Goal: Information Seeking & Learning: Check status

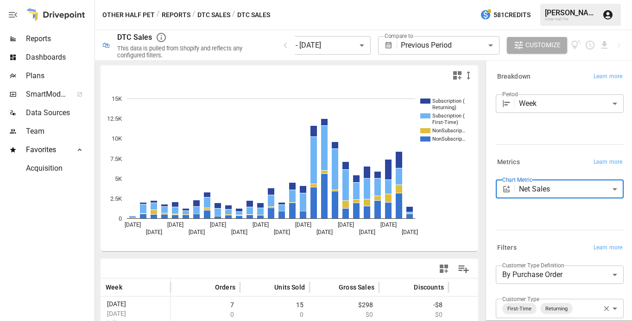
scroll to position [126, 0]
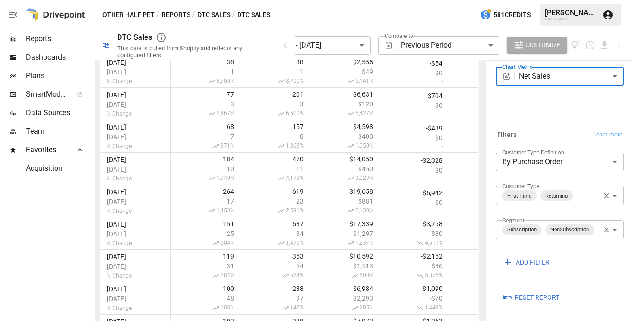
click at [172, 17] on button "Reports" at bounding box center [176, 15] width 29 height 12
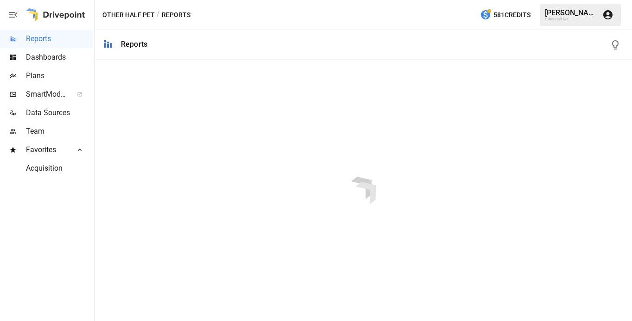
click at [178, 15] on div "/ Reports" at bounding box center [174, 15] width 34 height 12
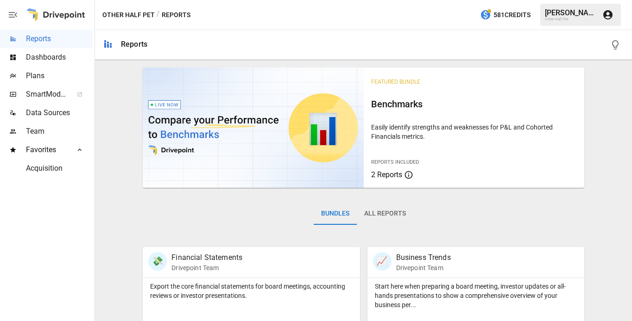
click at [35, 156] on div "Favorites" at bounding box center [46, 150] width 93 height 19
click at [41, 73] on span "Plans" at bounding box center [59, 75] width 67 height 11
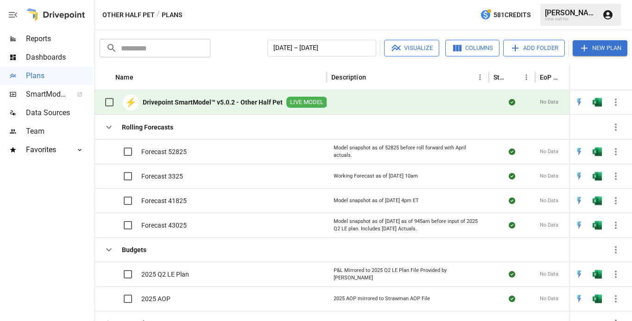
click at [30, 130] on span "Team" at bounding box center [59, 131] width 67 height 11
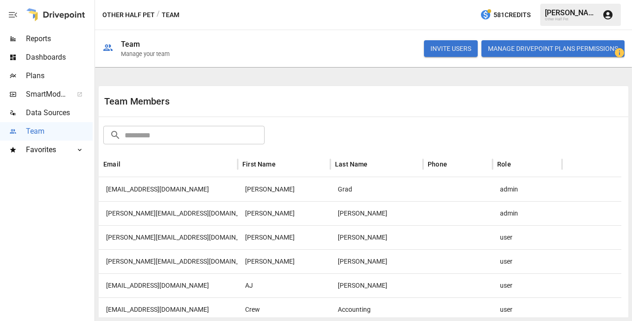
click at [54, 37] on span "Reports" at bounding box center [59, 38] width 67 height 11
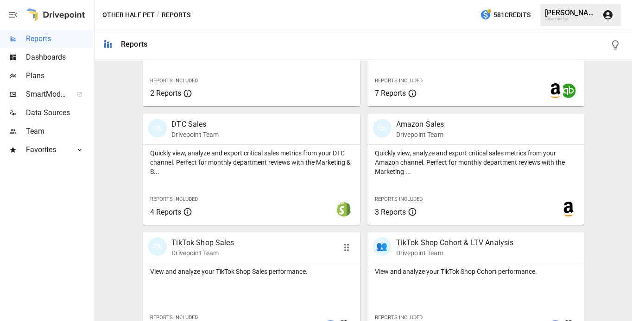
scroll to position [515, 0]
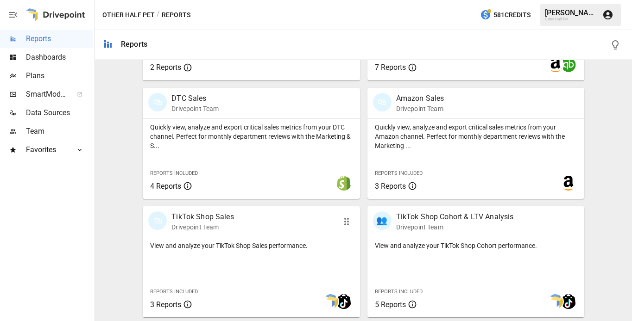
click at [182, 214] on p "TikTok Shop Sales" at bounding box center [202, 217] width 63 height 11
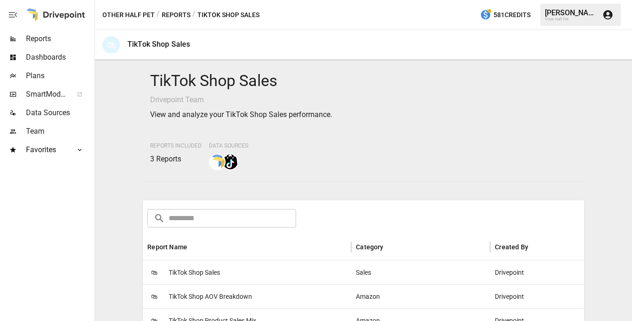
scroll to position [79, 0]
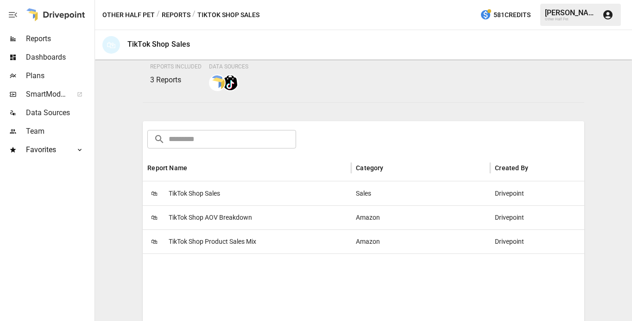
click at [172, 189] on span "TikTok Shop Sales" at bounding box center [194, 194] width 51 height 24
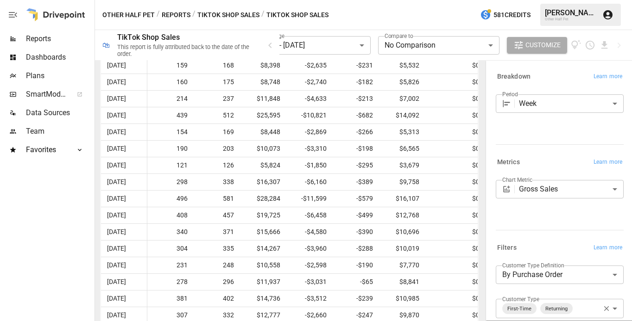
scroll to position [622, 0]
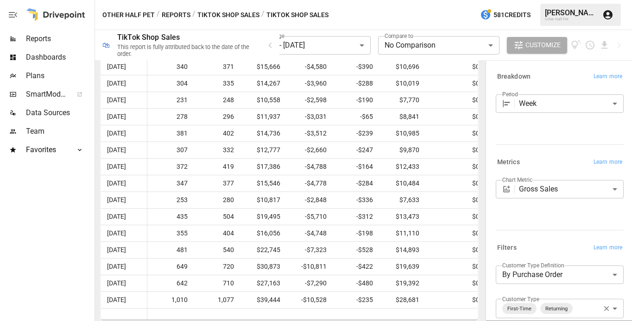
click at [400, 311] on div at bounding box center [612, 314] width 931 height 12
click at [536, 44] on span "Customize" at bounding box center [542, 45] width 35 height 12
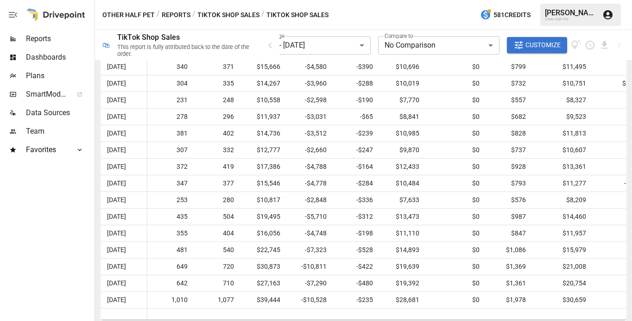
click at [529, 315] on div at bounding box center [612, 314] width 931 height 12
click at [581, 309] on div at bounding box center [612, 314] width 931 height 12
click at [585, 303] on span "$30,659" at bounding box center [561, 300] width 51 height 16
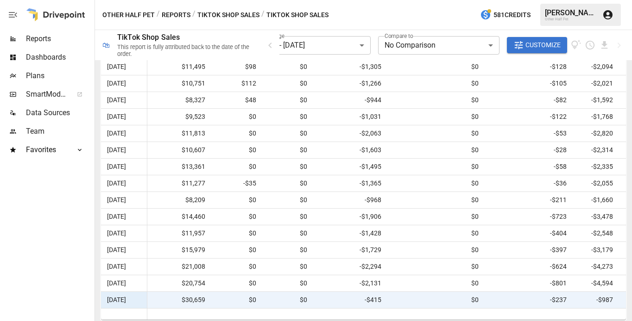
scroll to position [0, 460]
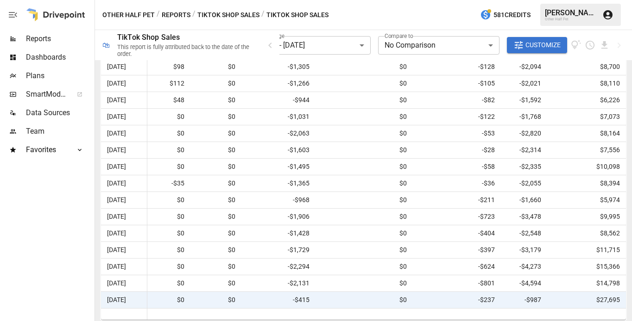
click at [279, 315] on div at bounding box center [160, 314] width 931 height 12
click at [283, 303] on span "-$415" at bounding box center [278, 300] width 65 height 16
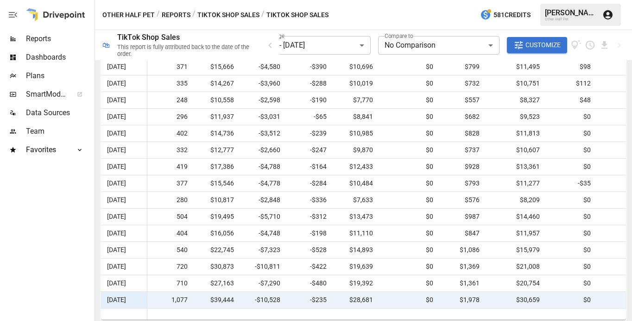
scroll to position [0, 0]
